Goal: Find specific page/section: Find specific page/section

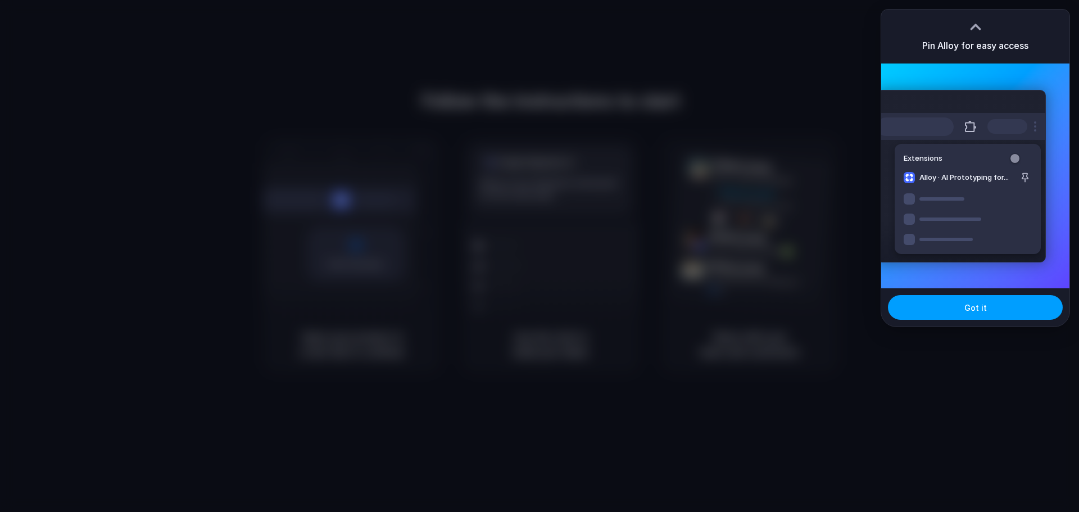
click at [952, 315] on button "Got it" at bounding box center [975, 307] width 175 height 25
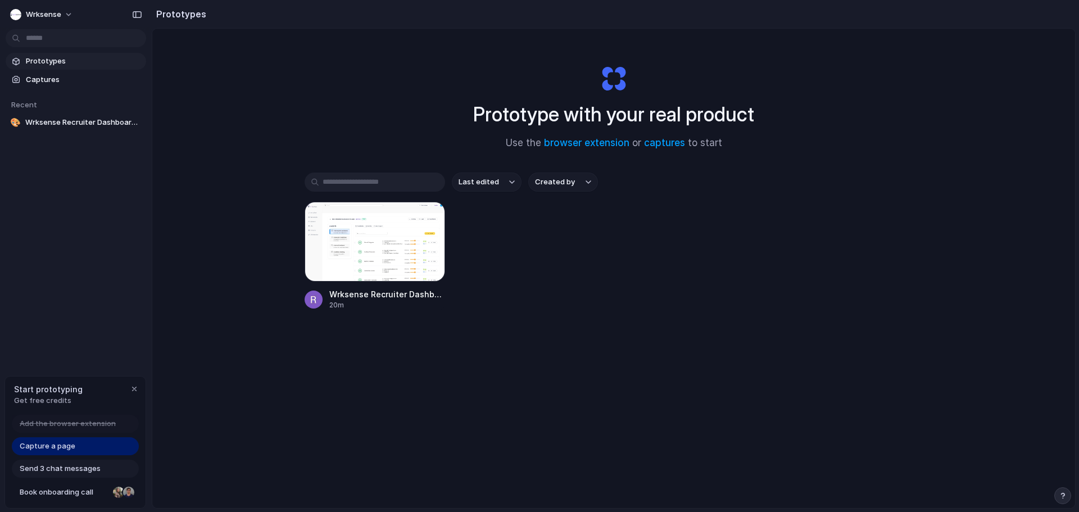
click at [136, 389] on div "button" at bounding box center [134, 388] width 9 height 9
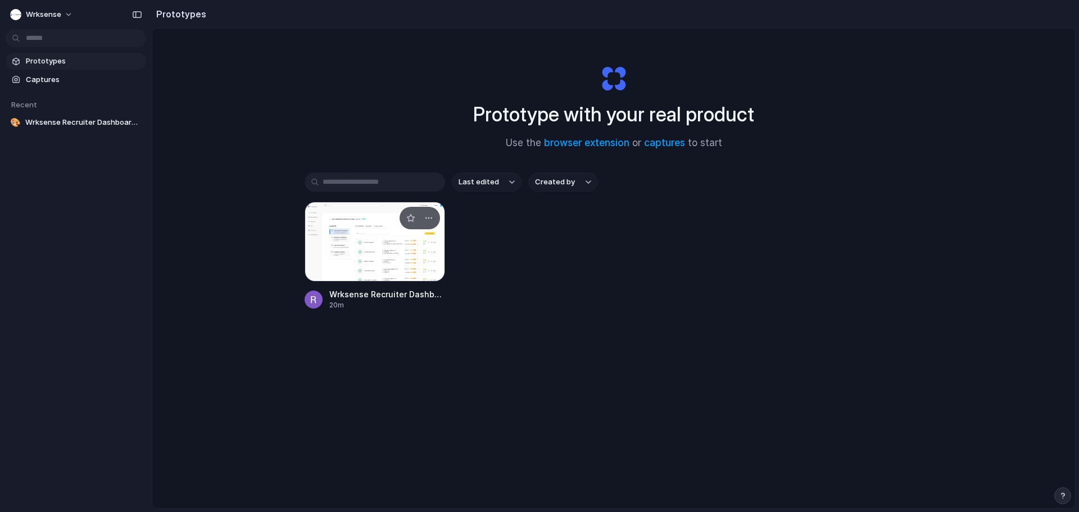
click at [360, 274] on div at bounding box center [375, 242] width 140 height 80
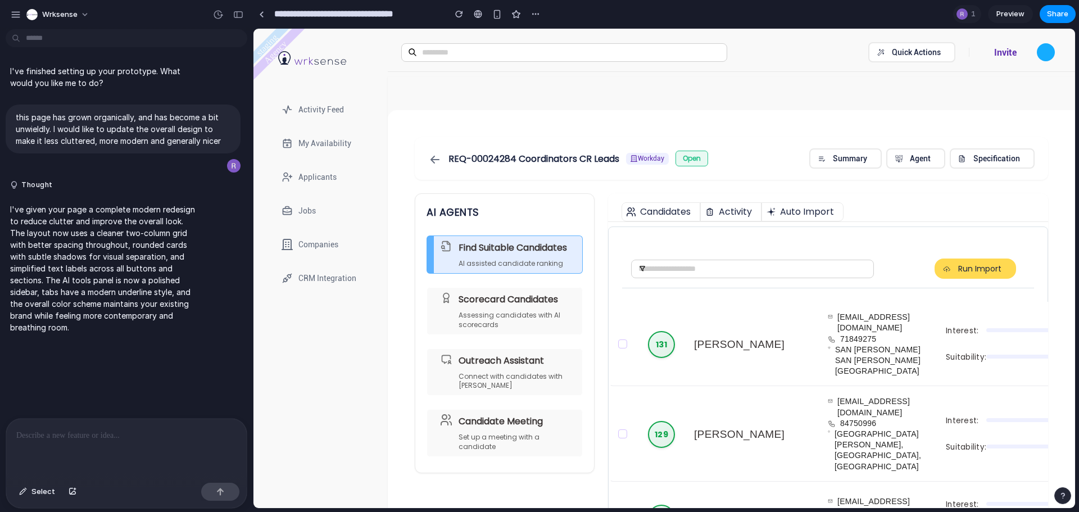
click at [1004, 10] on span "Preview" at bounding box center [1010, 13] width 28 height 11
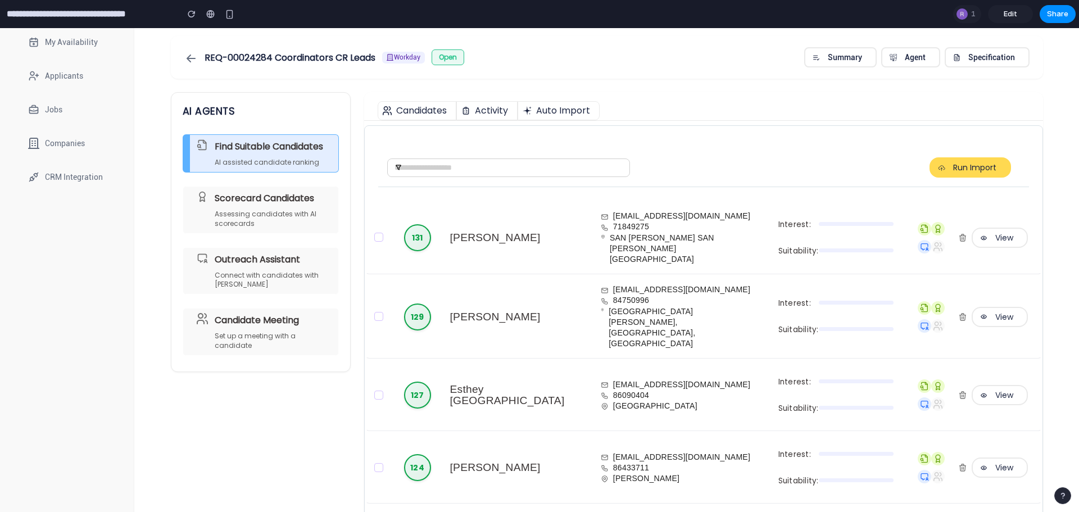
scroll to position [169, 0]
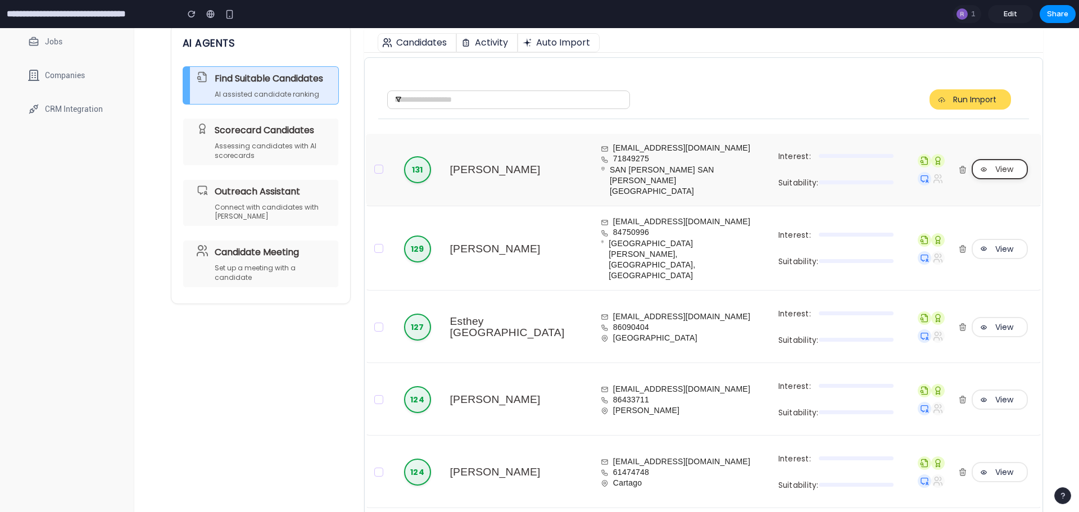
click at [982, 170] on button "View" at bounding box center [1000, 169] width 56 height 20
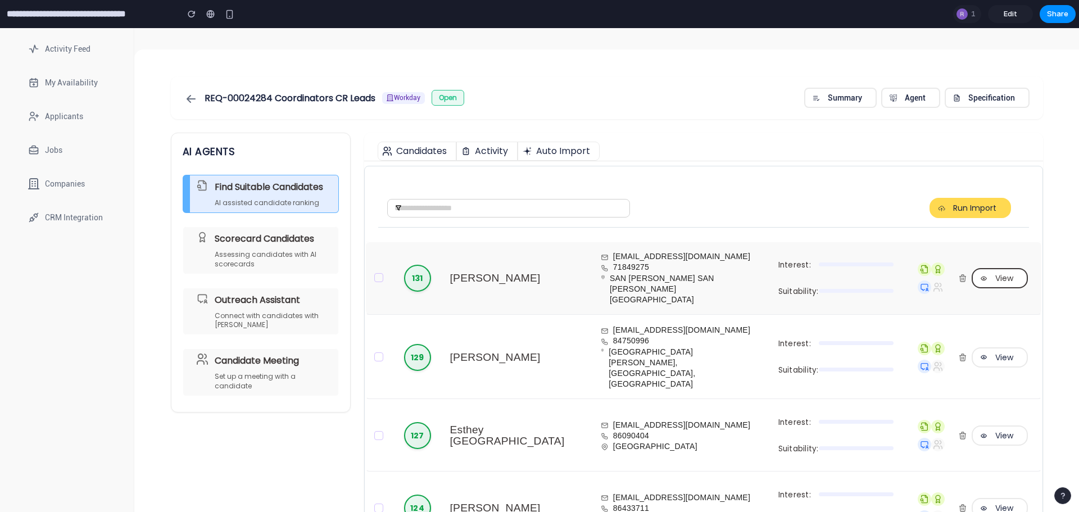
scroll to position [0, 0]
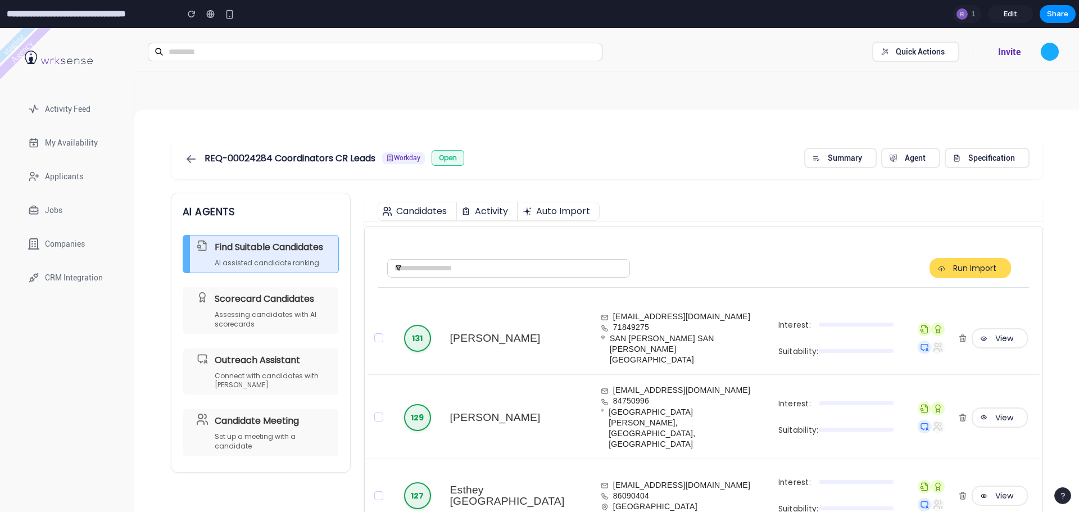
click at [502, 212] on label "Activity" at bounding box center [486, 211] width 61 height 19
click at [551, 211] on label "Auto Import" at bounding box center [559, 211] width 82 height 19
click at [426, 212] on label "Candidates" at bounding box center [417, 211] width 79 height 19
click at [1007, 17] on span "Edit" at bounding box center [1010, 13] width 13 height 11
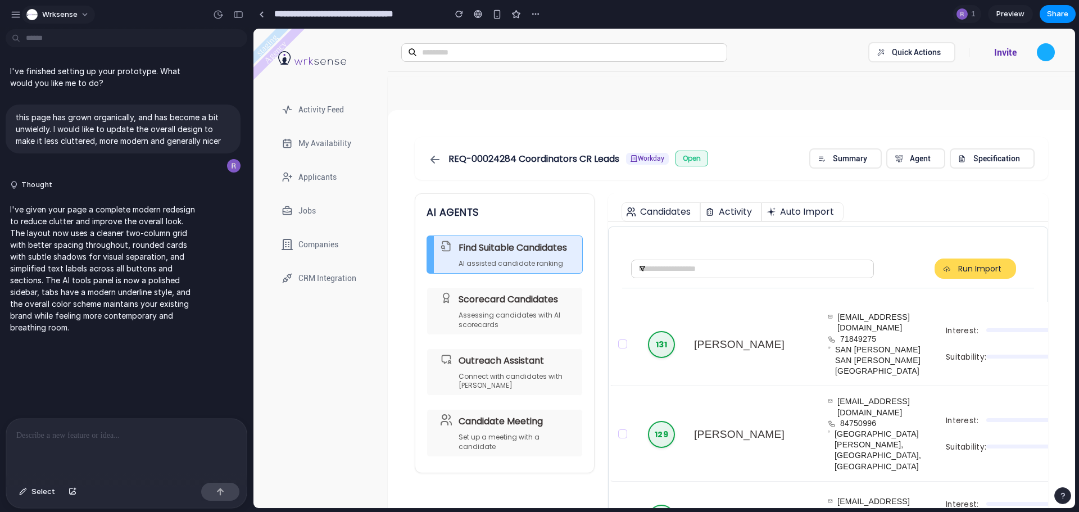
click at [71, 12] on span "Wrksense" at bounding box center [59, 14] width 35 height 11
click at [71, 12] on div "Settings Invite members Change theme Sign out" at bounding box center [539, 256] width 1079 height 512
click at [19, 15] on div "button" at bounding box center [16, 15] width 10 height 10
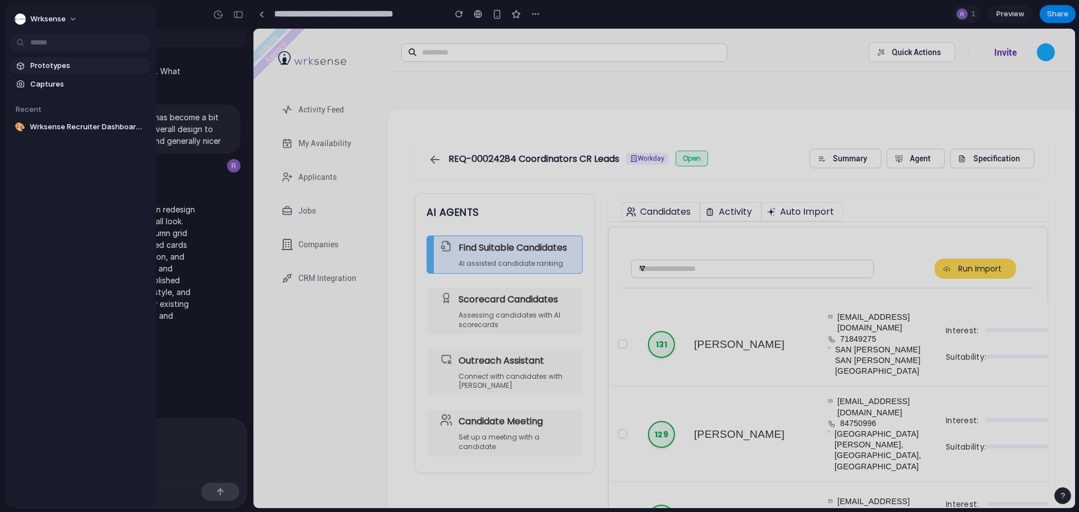
click at [63, 67] on span "Prototypes" at bounding box center [88, 65] width 116 height 11
